Goal: Check status

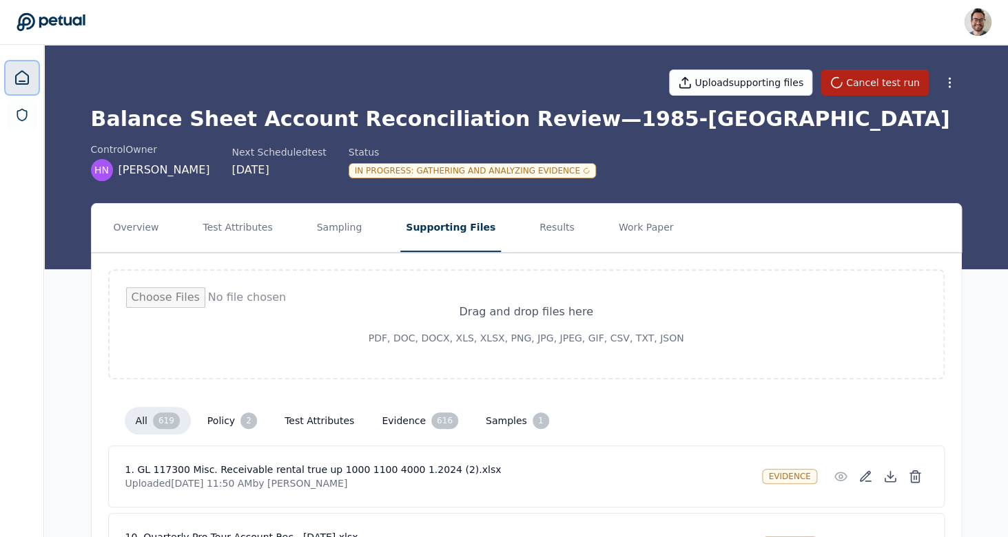
click at [17, 72] on icon at bounding box center [22, 78] width 17 height 17
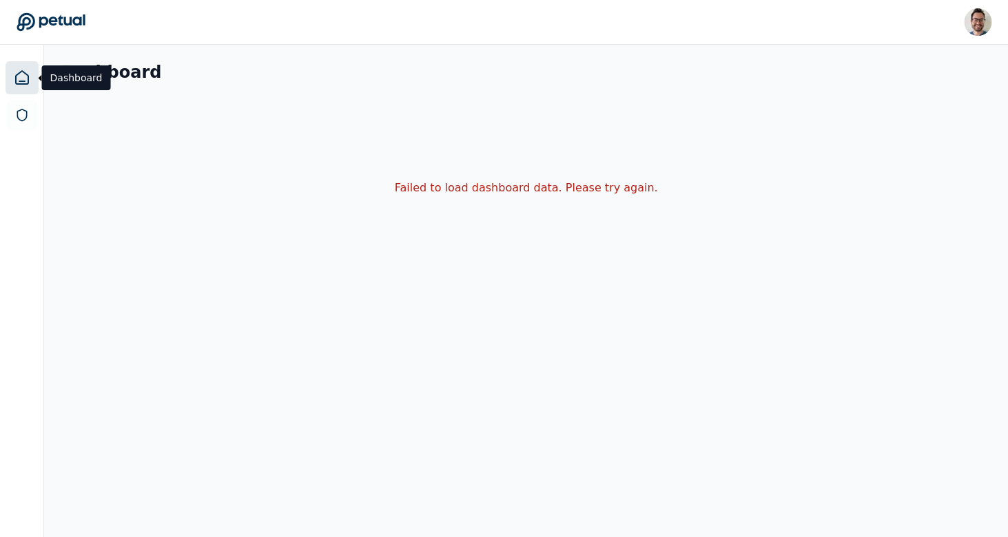
click at [388, 283] on div "Dashboard Failed to load dashboard data. Please try again." at bounding box center [526, 169] width 964 height 248
click at [19, 81] on icon at bounding box center [22, 77] width 12 height 13
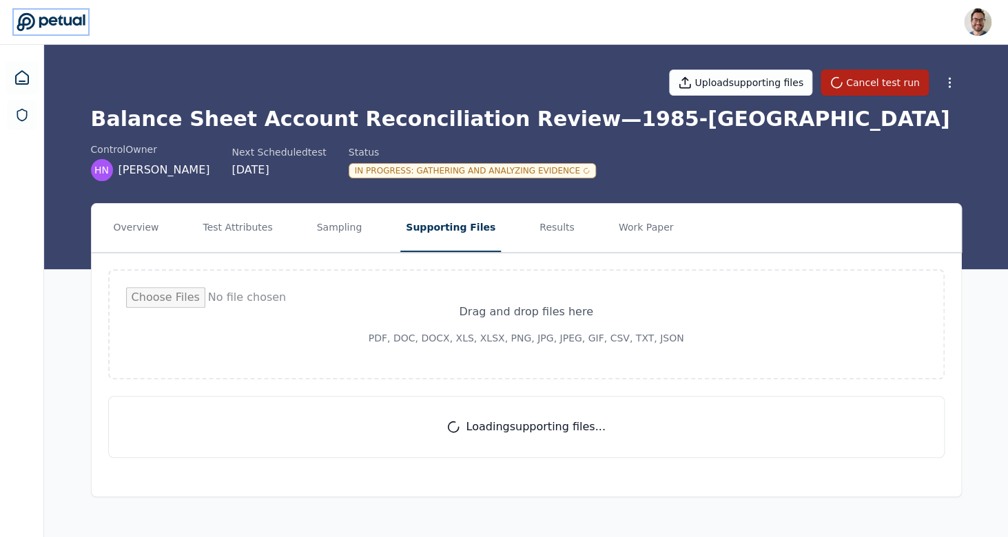
click at [78, 28] on icon at bounding box center [51, 21] width 69 height 19
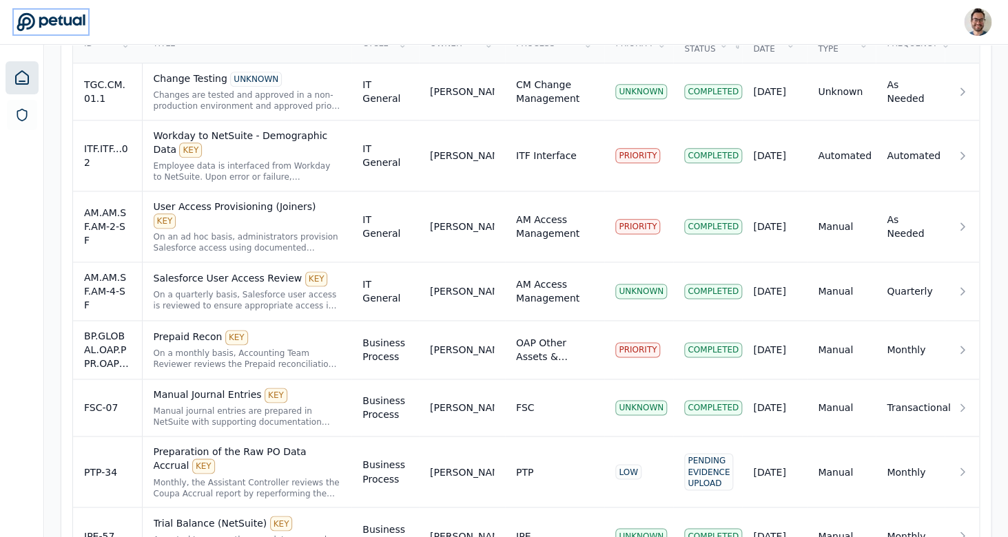
scroll to position [540, 0]
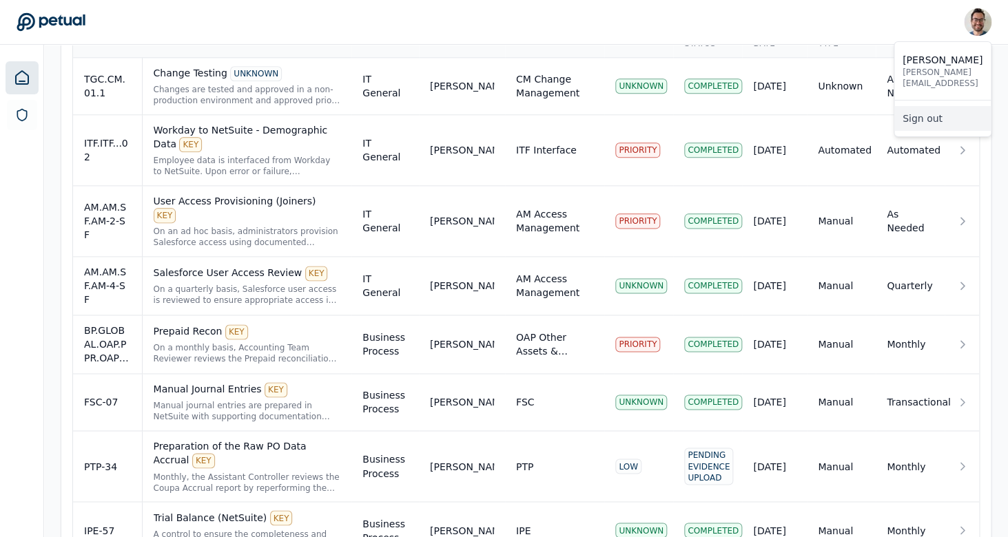
click at [944, 110] on link "Sign out" at bounding box center [942, 118] width 96 height 25
